Goal: Information Seeking & Learning: Compare options

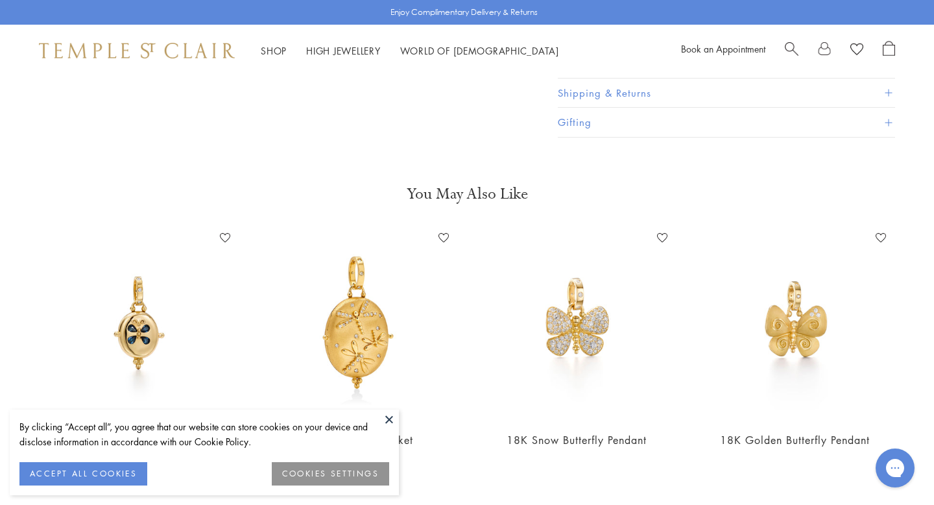
scroll to position [1895, 0]
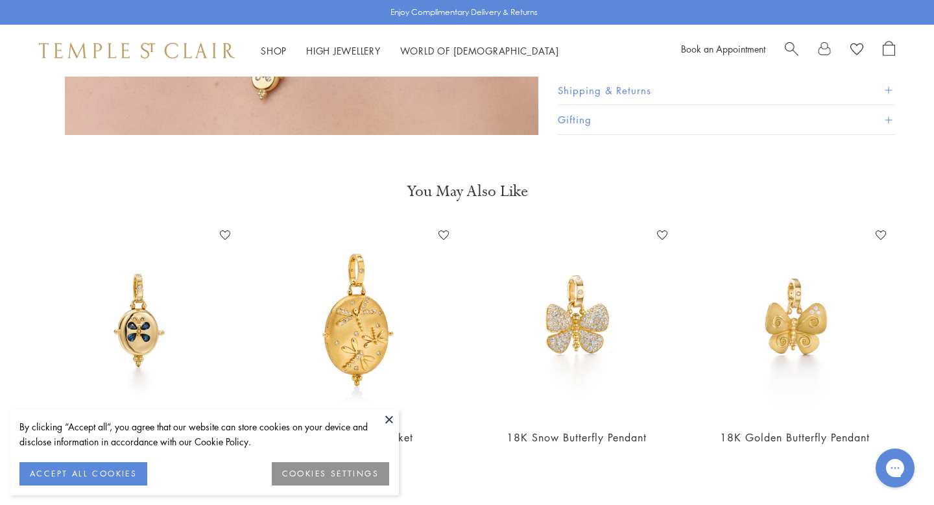
click at [125, 280] on img at bounding box center [139, 321] width 193 height 193
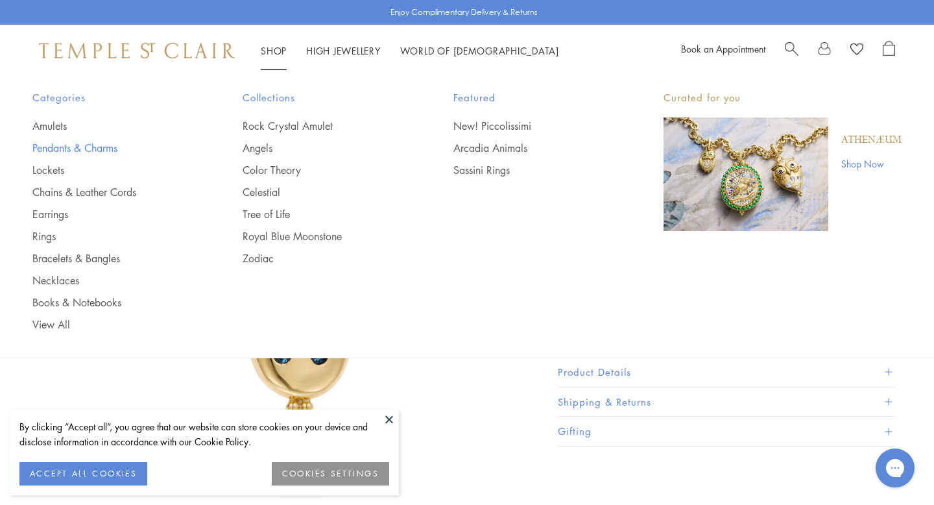
click at [64, 148] on link "Pendants & Charms" at bounding box center [111, 148] width 158 height 14
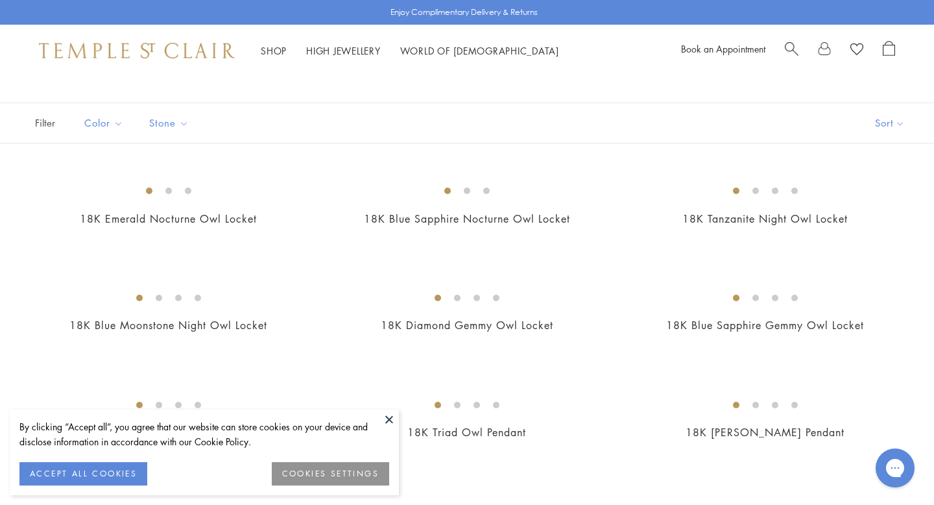
scroll to position [64, 0]
click at [389, 419] on button at bounding box center [389, 418] width 19 height 19
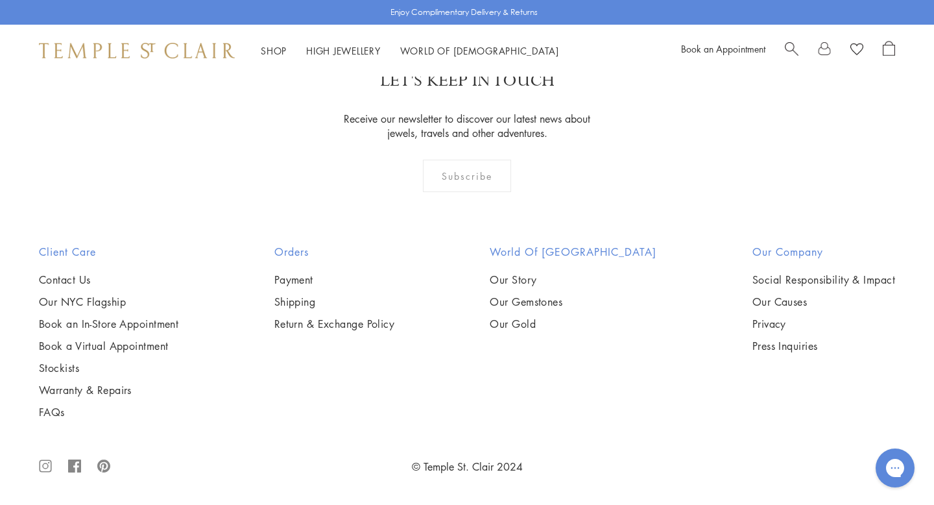
scroll to position [5561, 0]
click at [0, 0] on img at bounding box center [0, 0] width 0 height 0
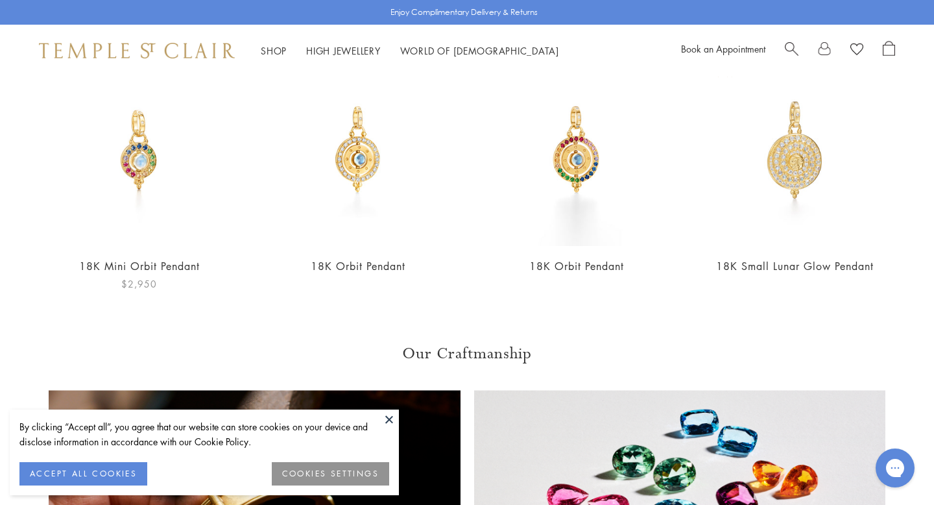
scroll to position [1076, 0]
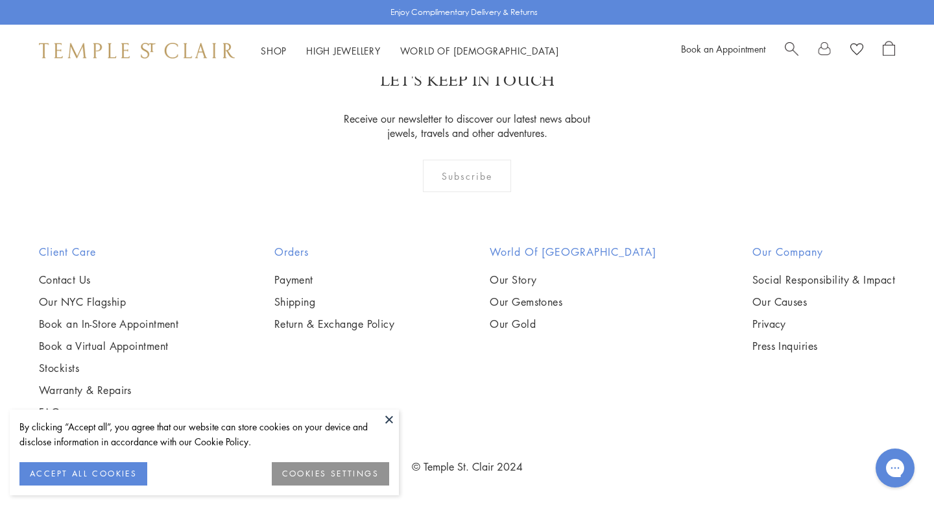
scroll to position [5525, 0]
click at [382, 417] on button at bounding box center [389, 418] width 19 height 19
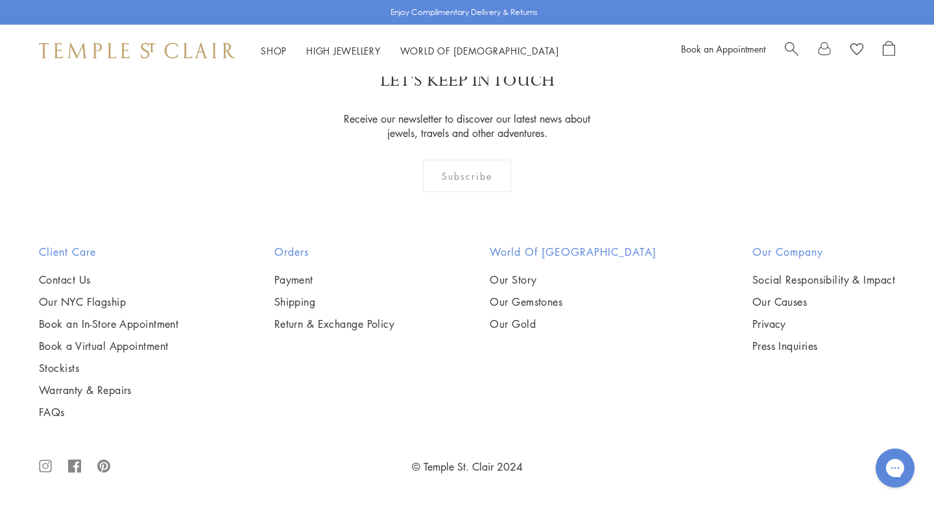
click at [0, 0] on img at bounding box center [0, 0] width 0 height 0
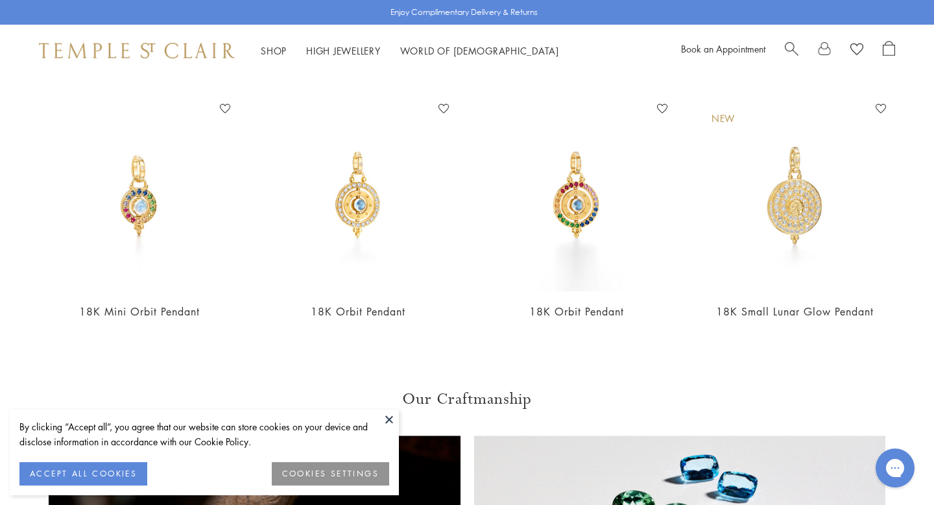
scroll to position [1034, 0]
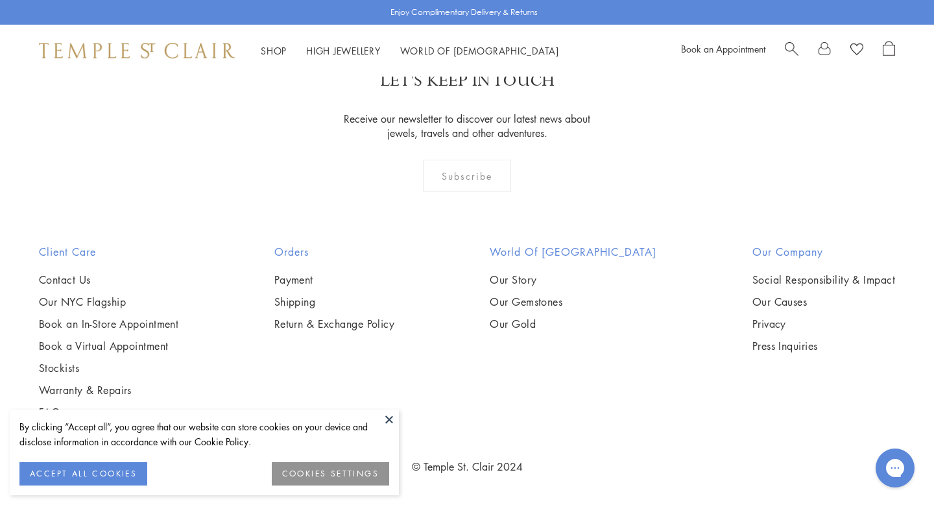
scroll to position [7312, 0]
click at [0, 0] on img at bounding box center [0, 0] width 0 height 0
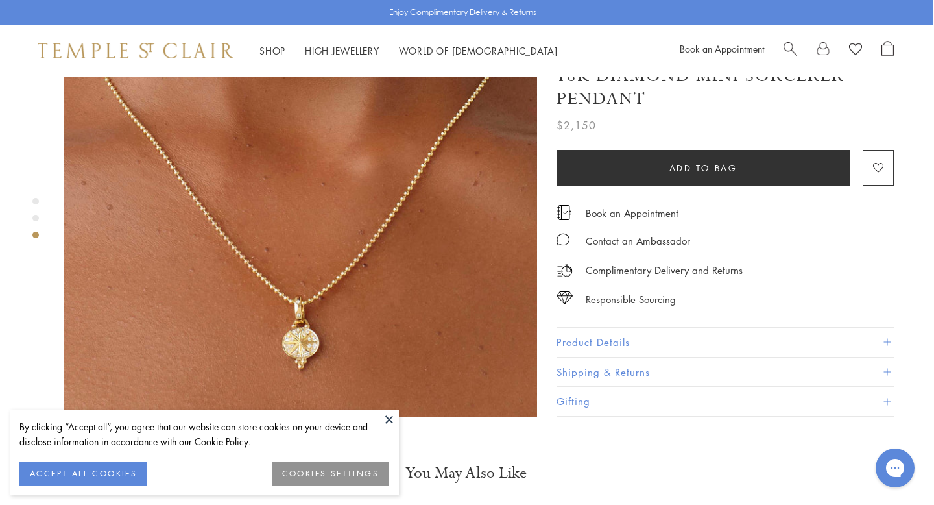
scroll to position [1095, 1]
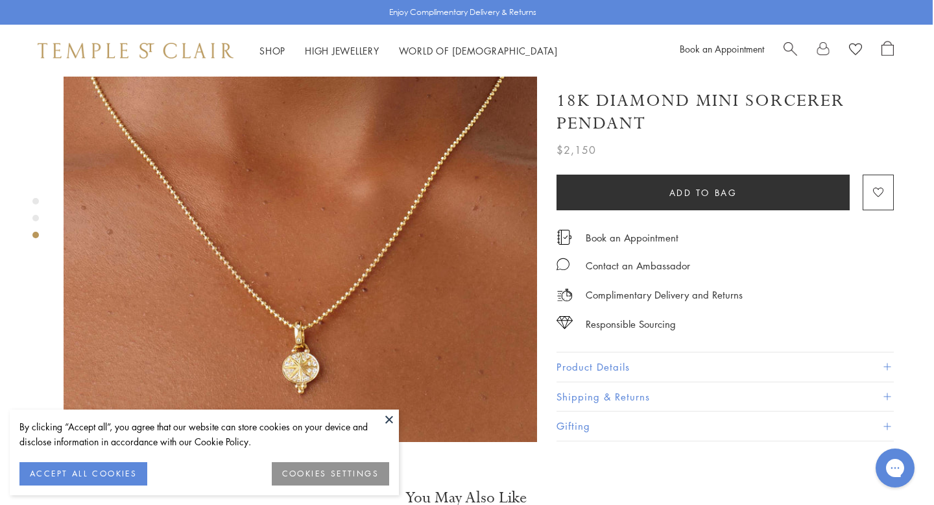
click at [305, 306] on img at bounding box center [301, 205] width 474 height 474
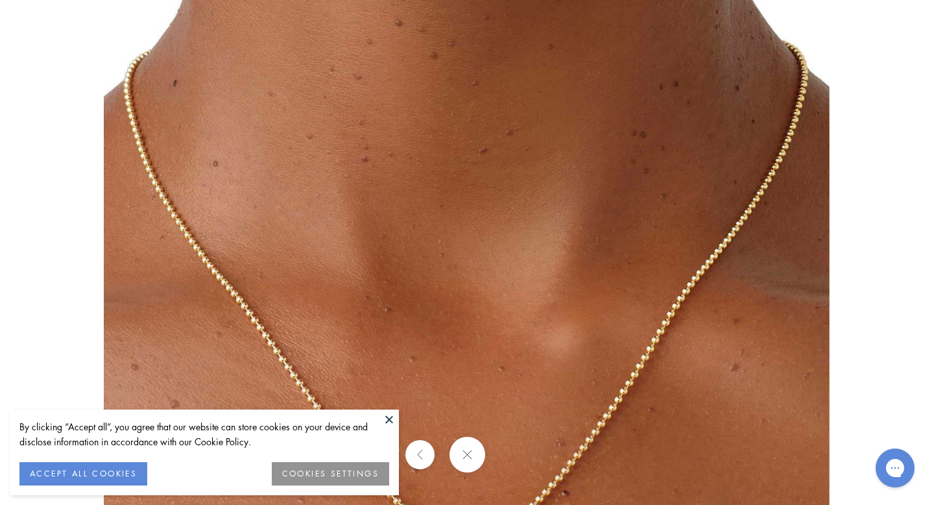
click at [5, 80] on div at bounding box center [467, 252] width 934 height 505
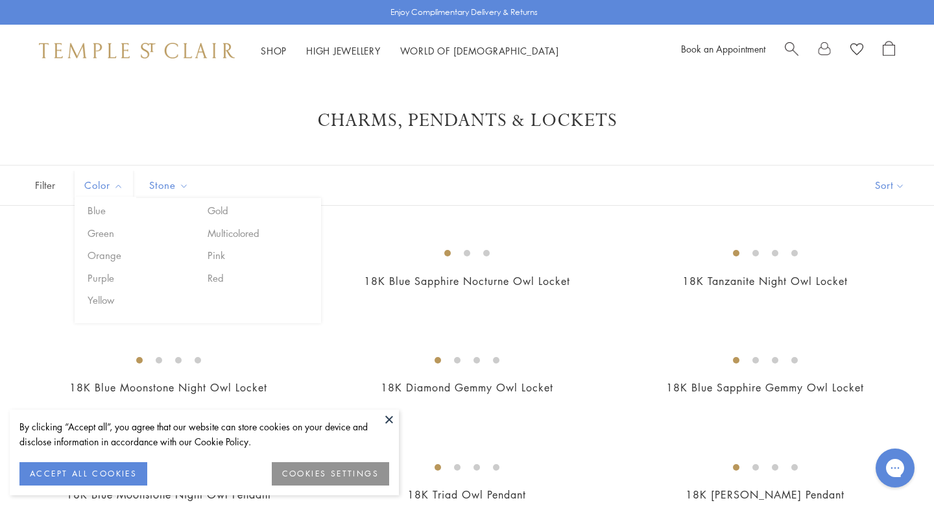
click at [39, 180] on span "Filter" at bounding box center [32, 185] width 65 height 40
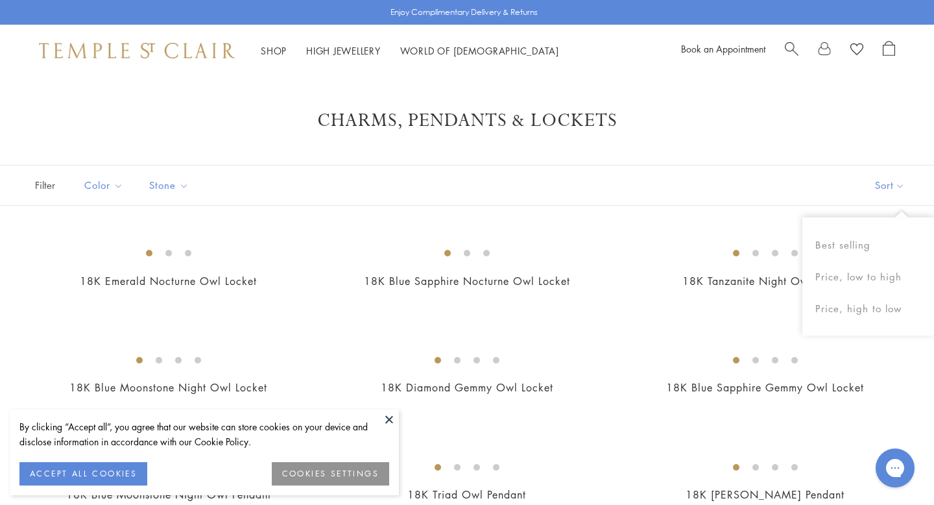
click at [886, 185] on button "Sort" at bounding box center [890, 185] width 88 height 40
click at [843, 276] on button "Price, low to high" at bounding box center [869, 277] width 132 height 32
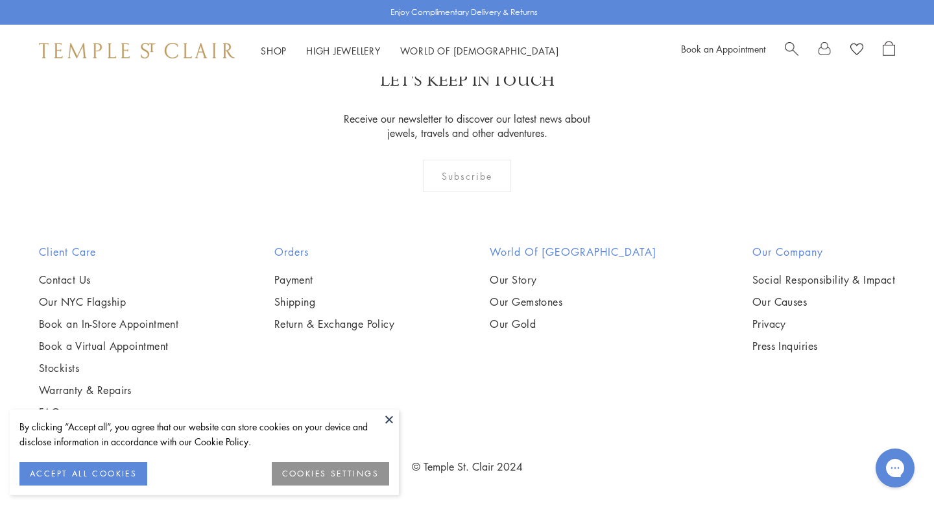
scroll to position [8169, 0]
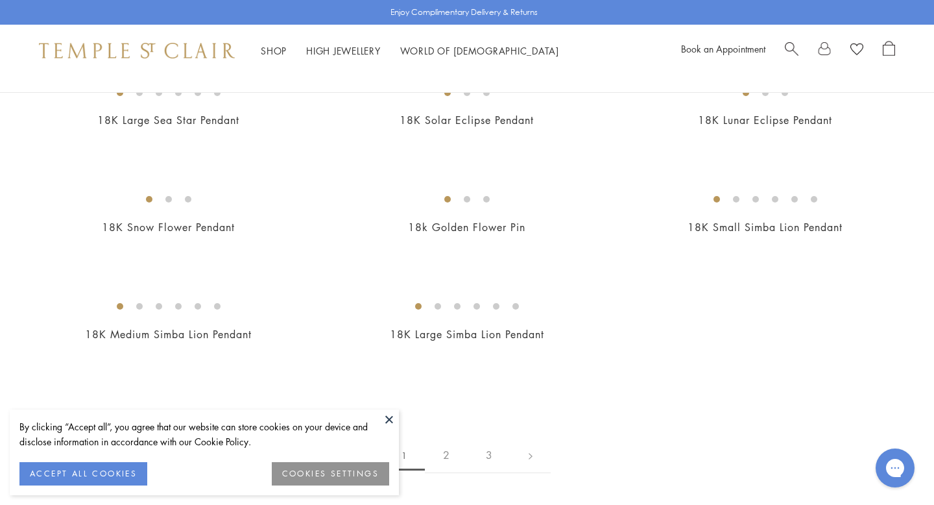
scroll to position [2301, 0]
click at [0, 0] on img at bounding box center [0, 0] width 0 height 0
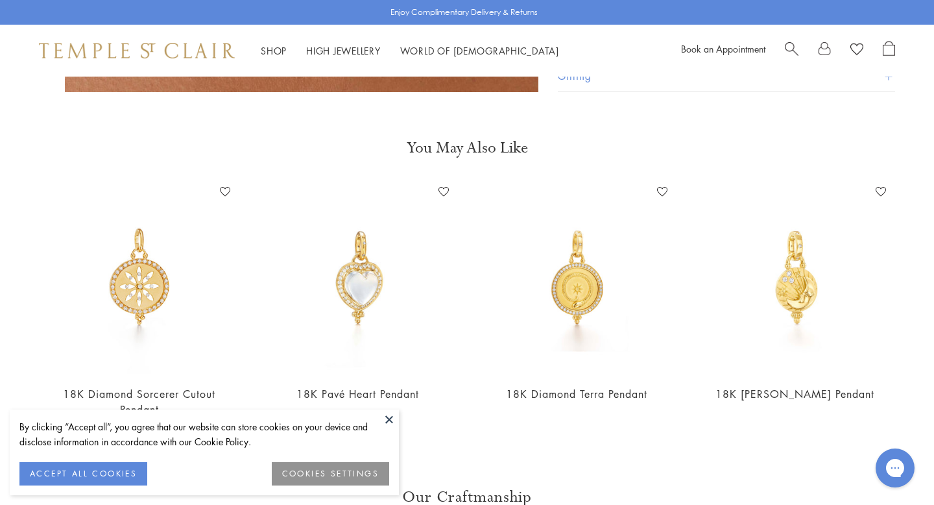
scroll to position [1447, 0]
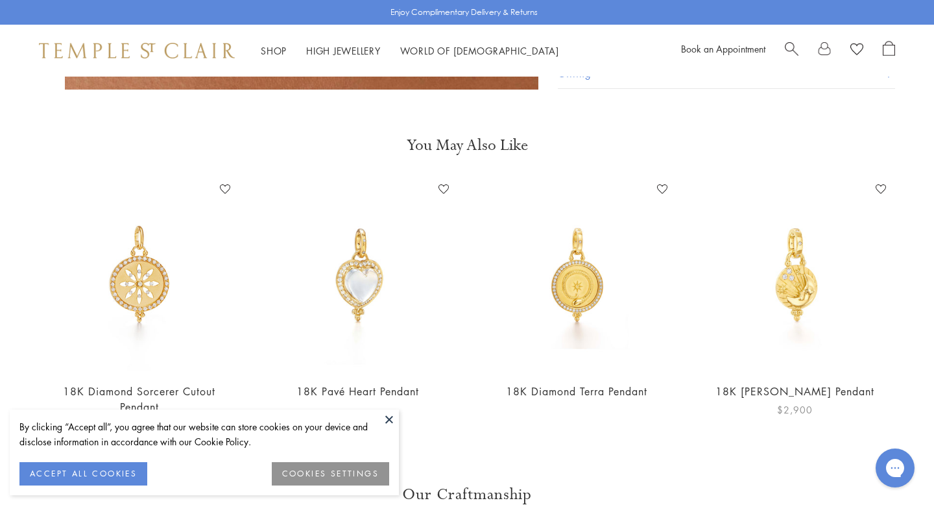
click at [792, 252] on img at bounding box center [795, 274] width 193 height 193
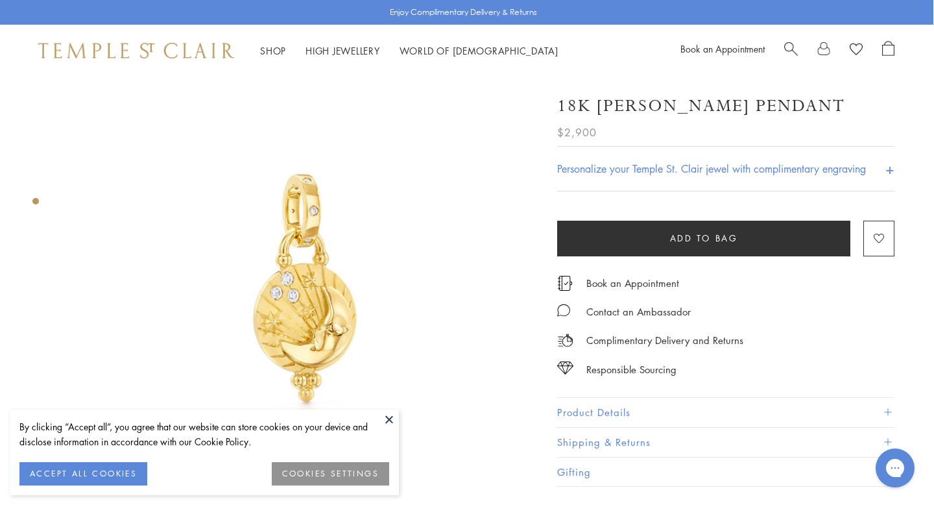
scroll to position [28, 1]
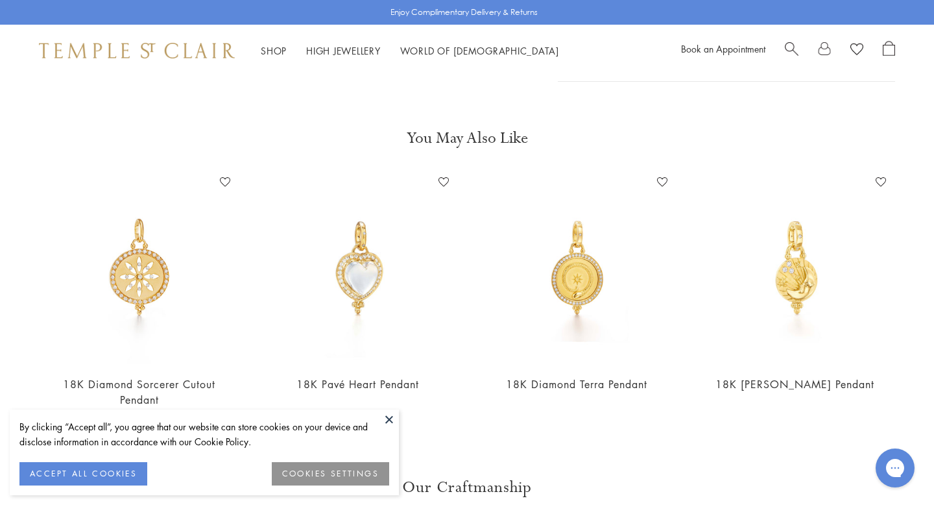
scroll to position [1437, 0]
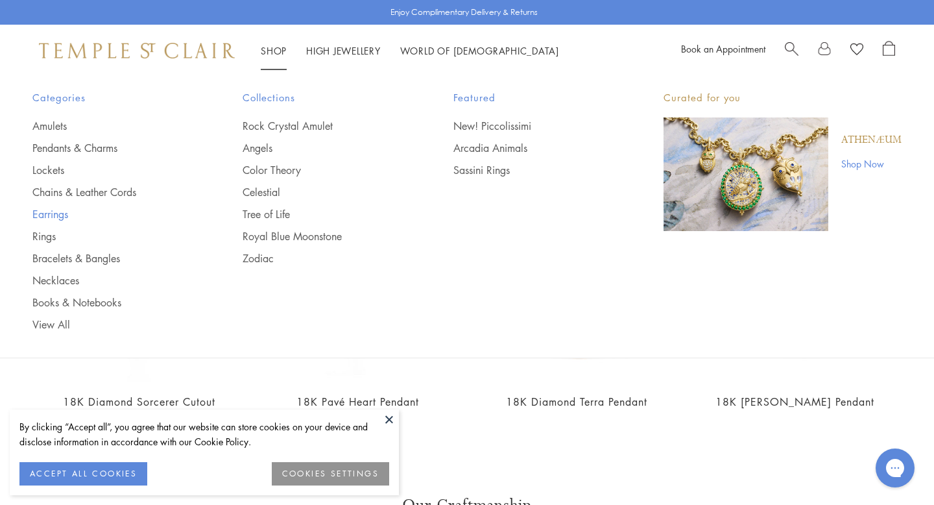
click at [53, 213] on link "Earrings" at bounding box center [111, 214] width 158 height 14
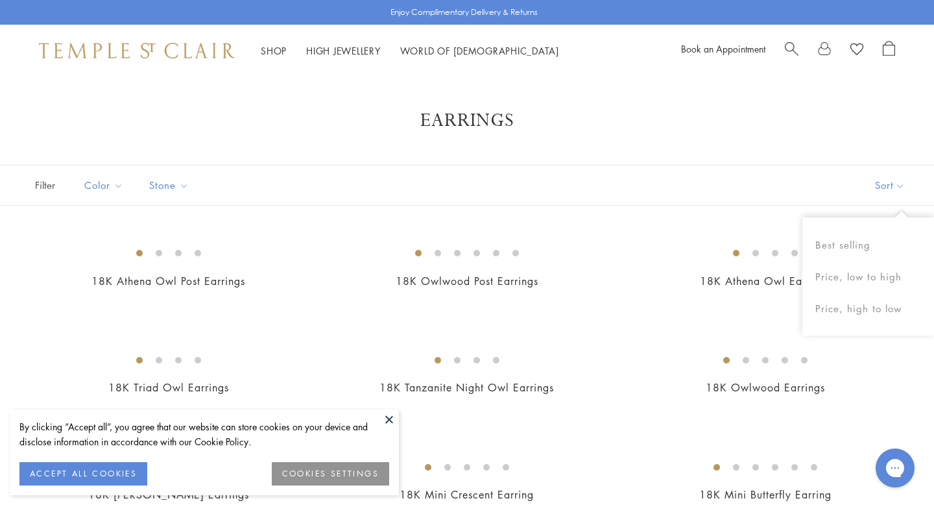
click at [892, 184] on button "Sort" at bounding box center [890, 185] width 88 height 40
click at [841, 280] on button "Price, low to high" at bounding box center [869, 277] width 132 height 32
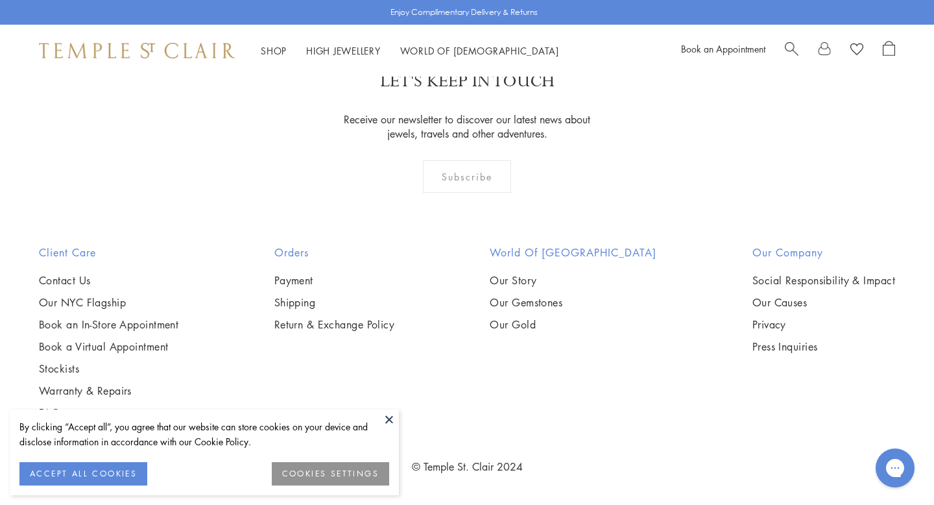
scroll to position [3033, 0]
click at [0, 0] on img at bounding box center [0, 0] width 0 height 0
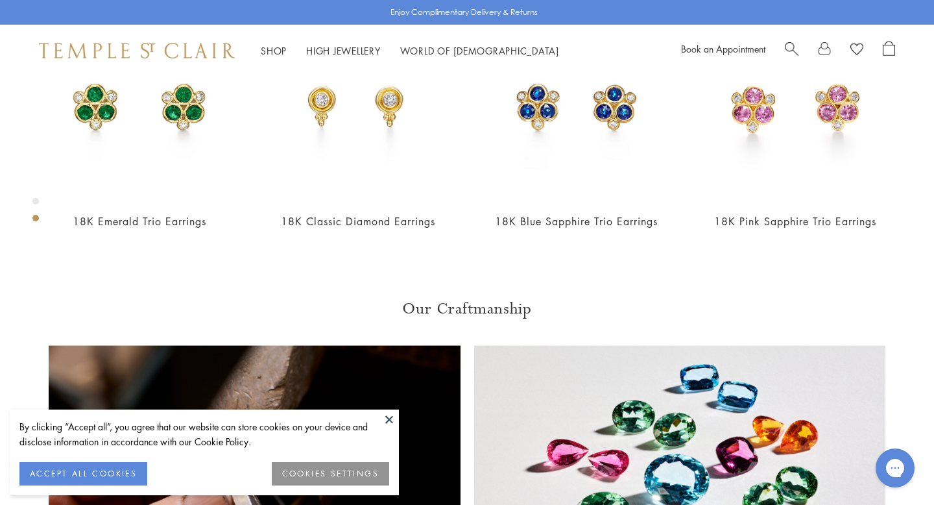
scroll to position [404, 0]
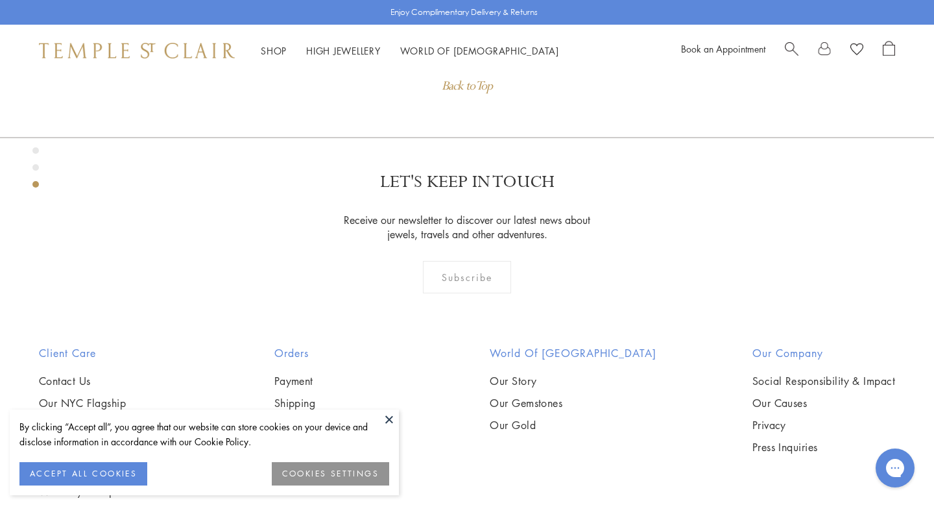
scroll to position [1541, 0]
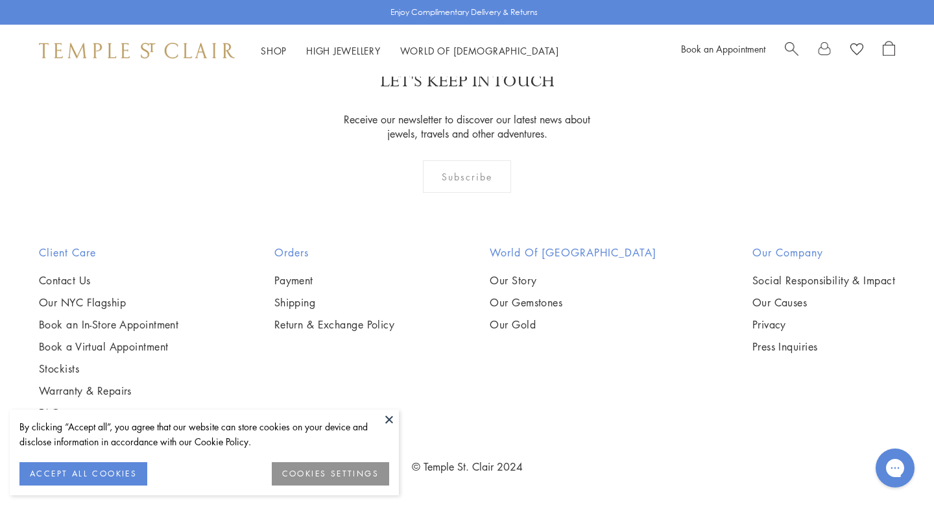
click at [391, 420] on button at bounding box center [389, 418] width 19 height 19
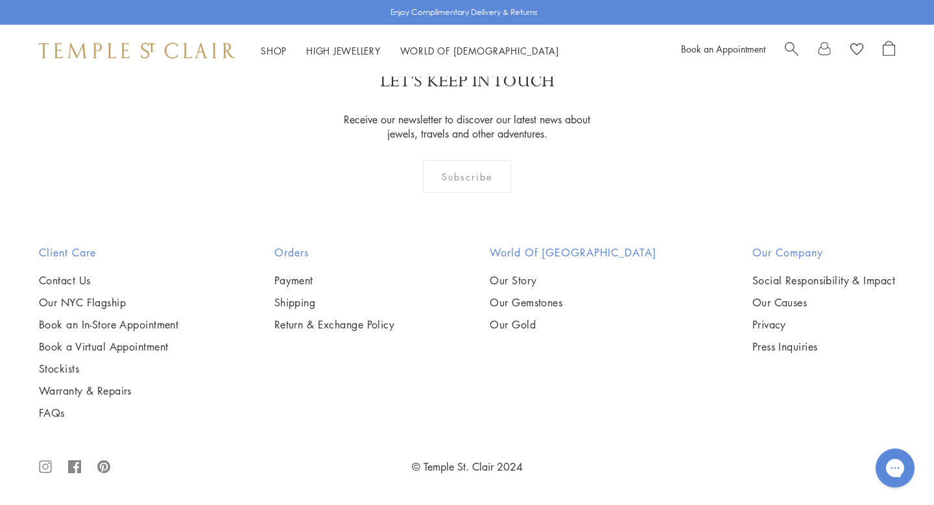
scroll to position [6460, 0]
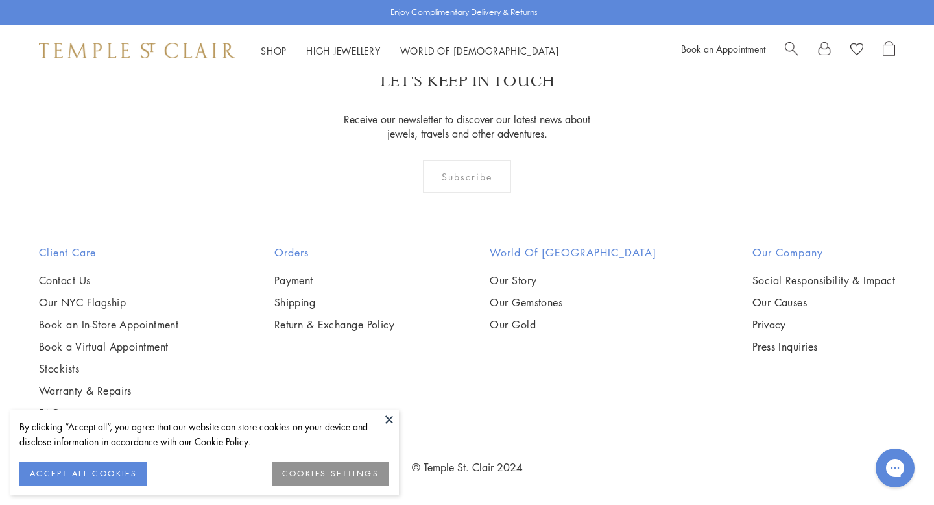
scroll to position [5717, 0]
click at [391, 417] on button at bounding box center [389, 418] width 19 height 19
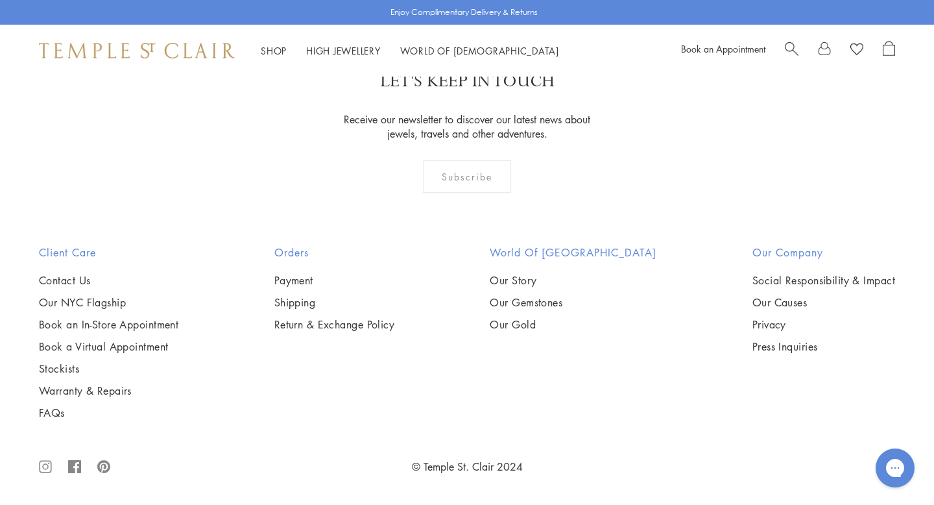
scroll to position [629, 0]
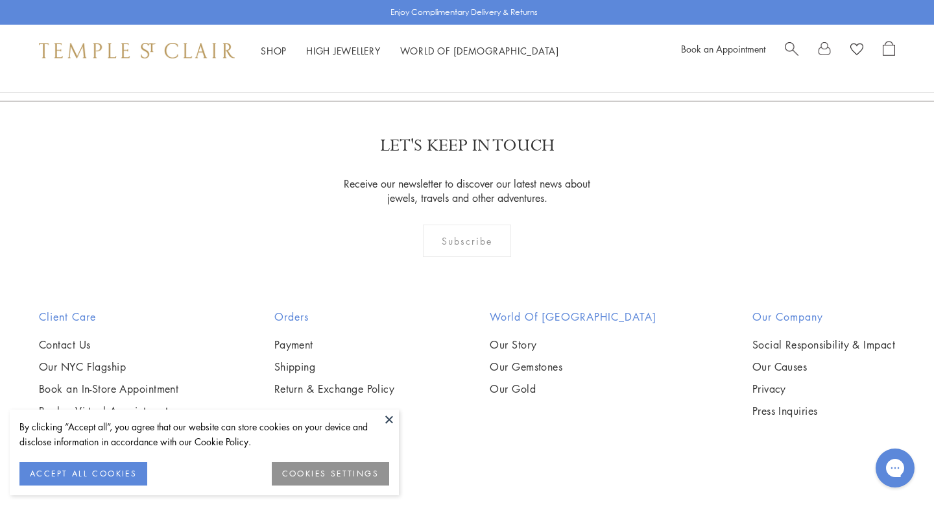
scroll to position [1971, 0]
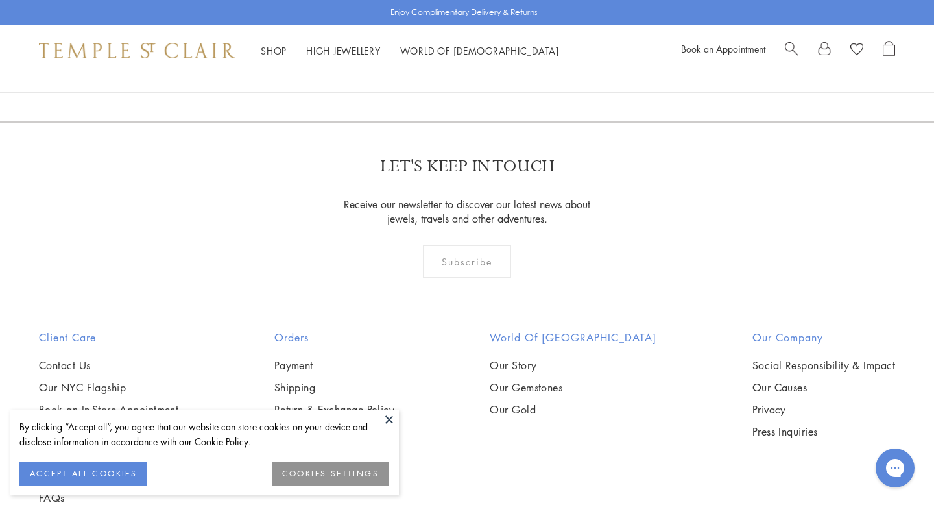
click at [384, 425] on button at bounding box center [389, 418] width 19 height 19
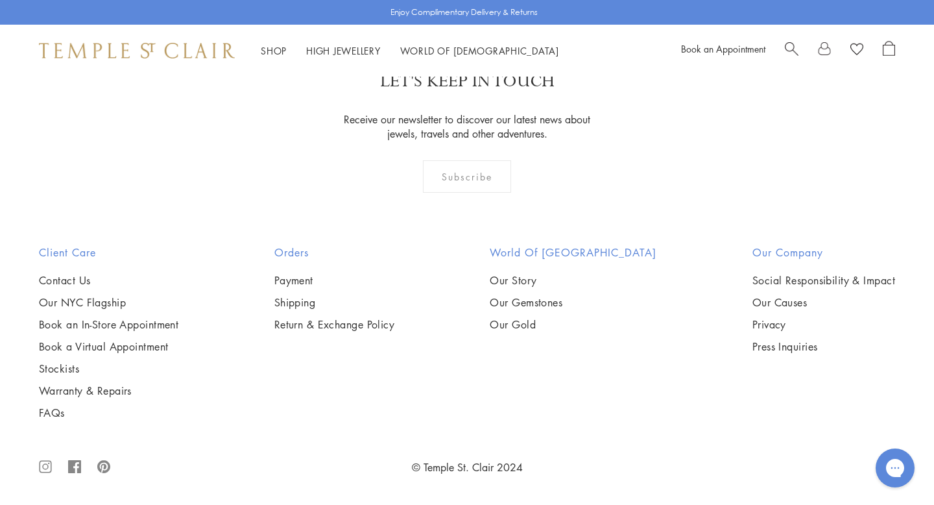
scroll to position [5558, 0]
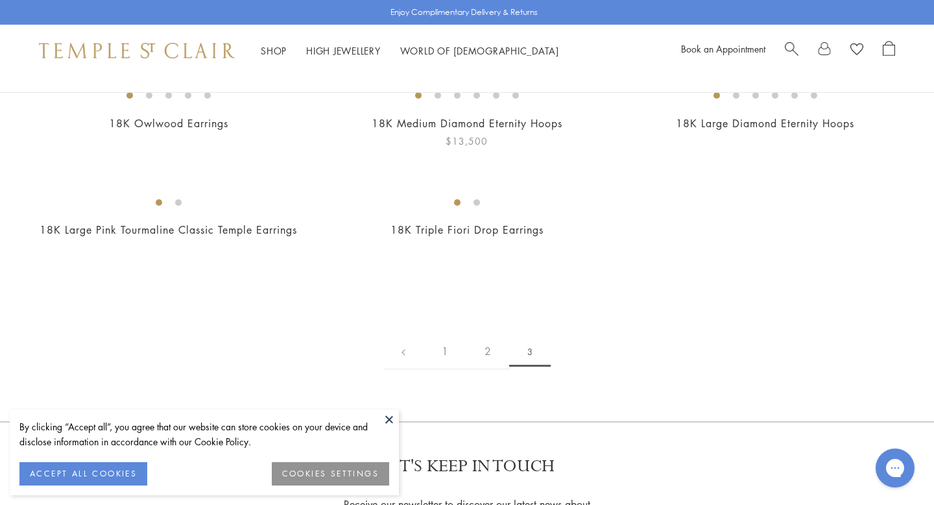
scroll to position [160, 0]
click at [389, 420] on button at bounding box center [389, 418] width 19 height 19
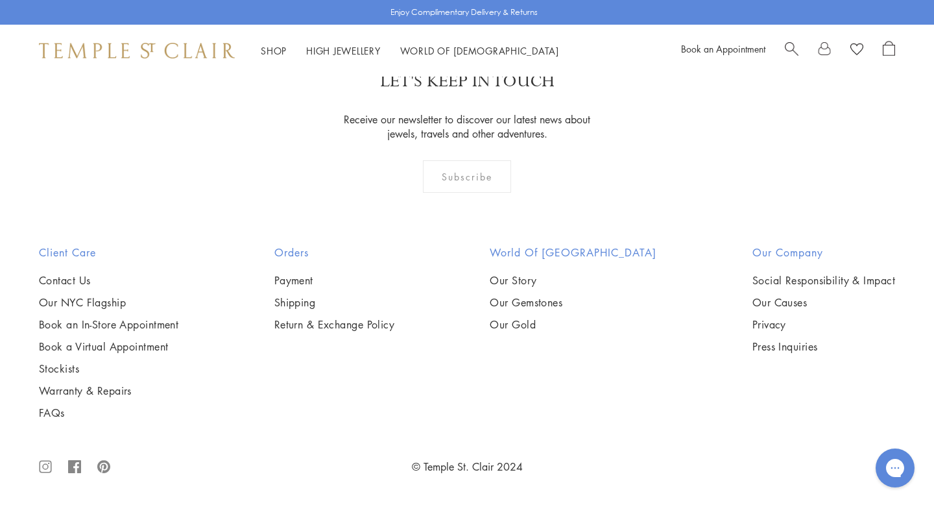
scroll to position [727, 0]
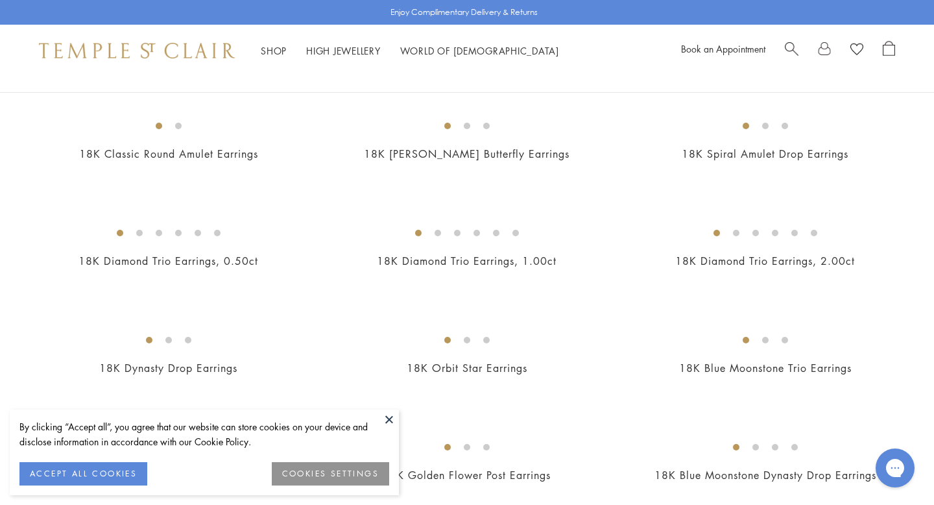
scroll to position [879, 0]
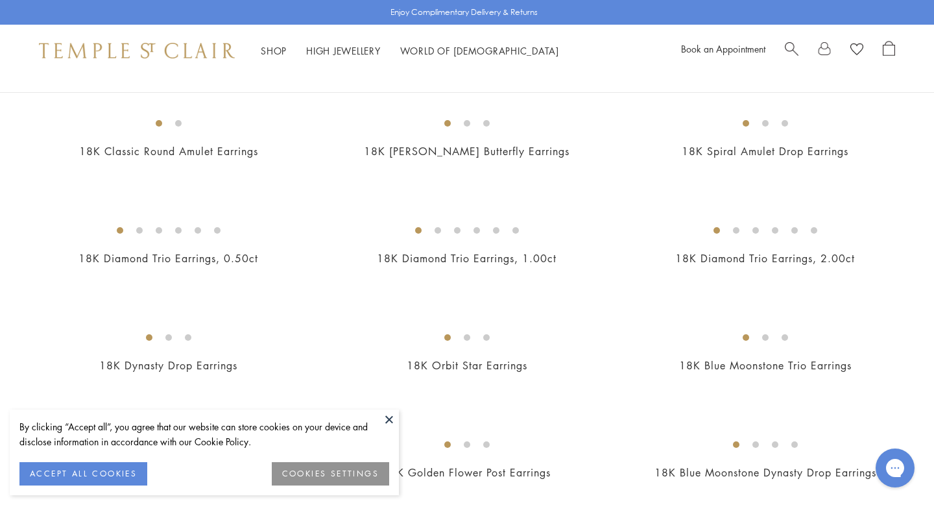
click at [0, 0] on img at bounding box center [0, 0] width 0 height 0
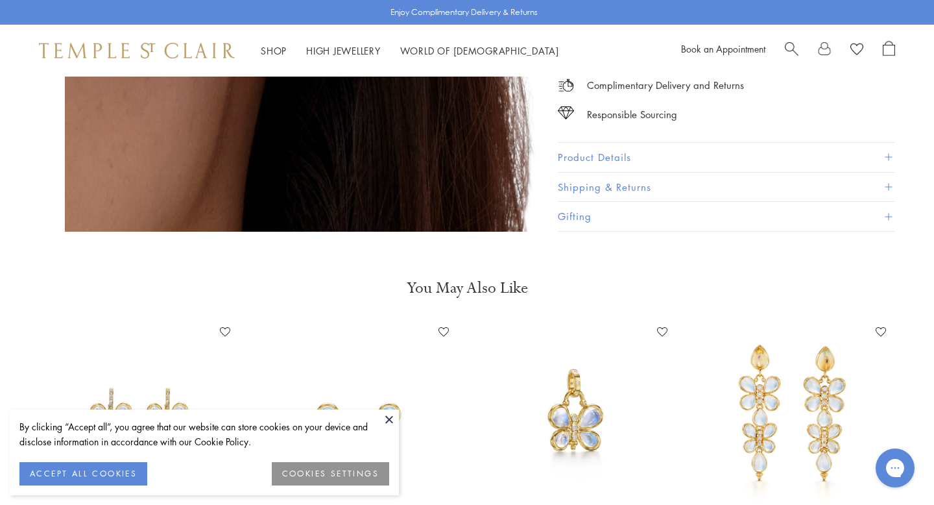
scroll to position [1460, 0]
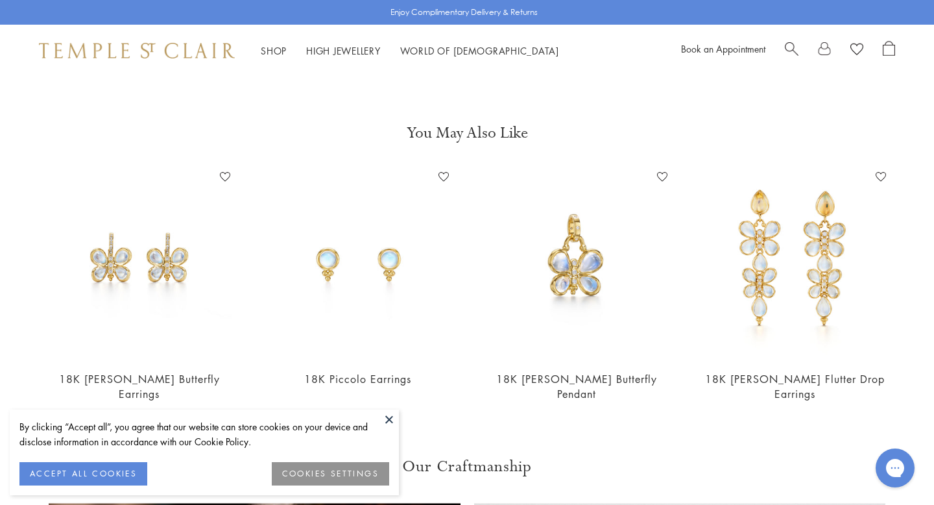
click at [384, 416] on button at bounding box center [389, 418] width 19 height 19
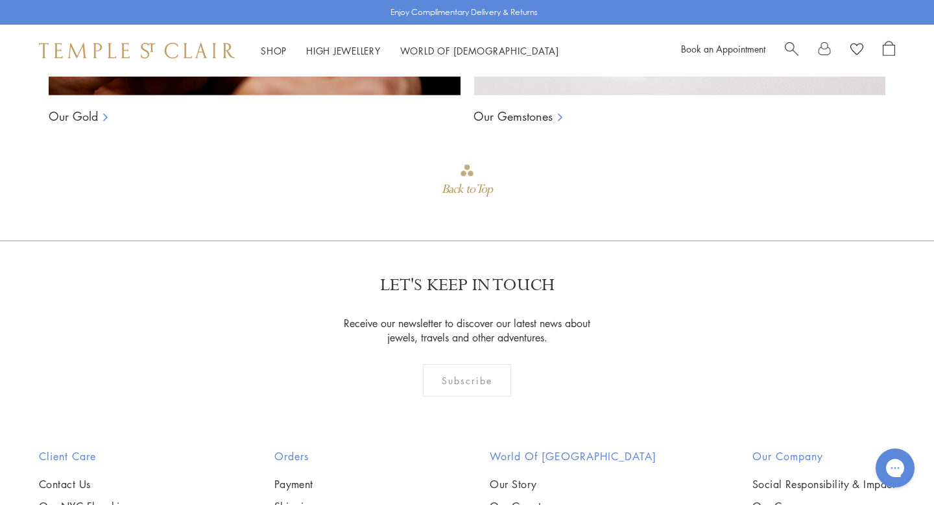
scroll to position [2128, 0]
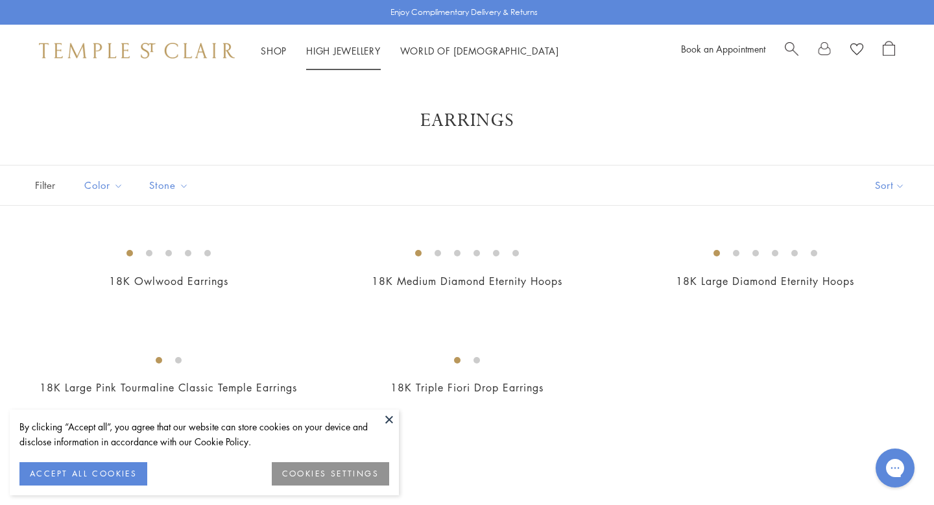
click at [343, 56] on li "High Jewellery High Jewellery" at bounding box center [343, 51] width 75 height 16
click at [335, 50] on link "High Jewellery High Jewellery" at bounding box center [343, 50] width 75 height 13
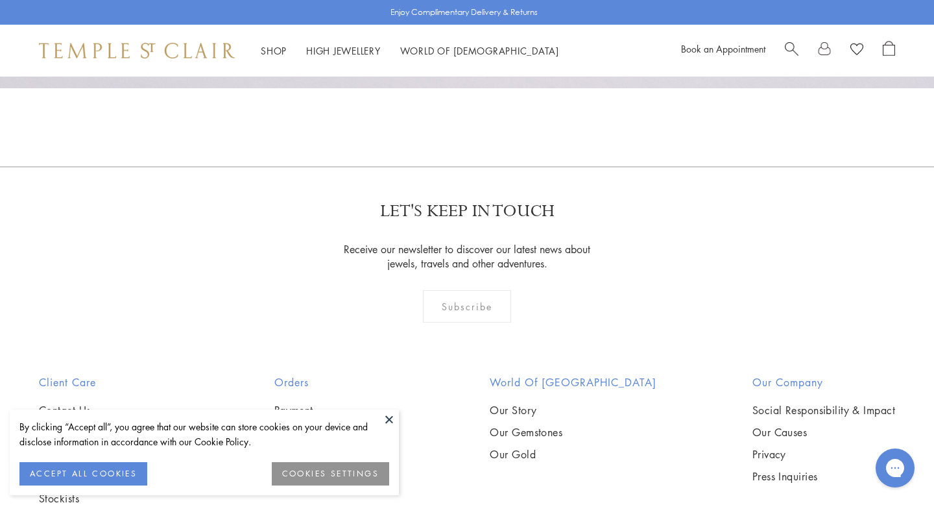
scroll to position [1126, 0]
